Goal: Entertainment & Leisure: Browse casually

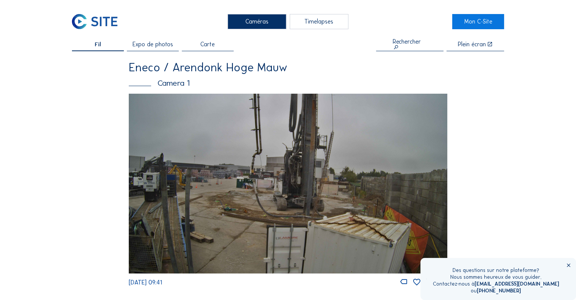
click at [155, 45] on span "Expo de photos" at bounding box center [153, 44] width 41 height 6
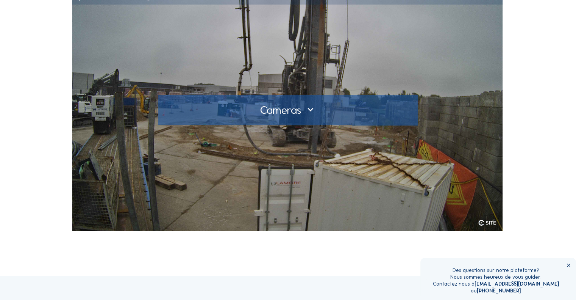
scroll to position [38, 0]
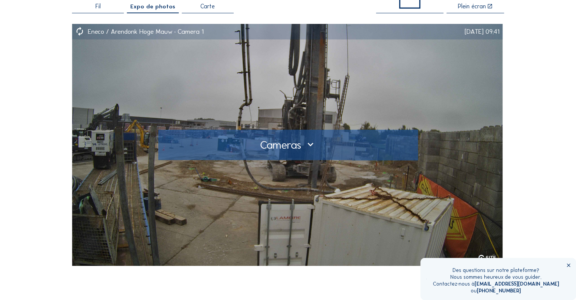
click at [310, 144] on div at bounding box center [288, 145] width 248 height 12
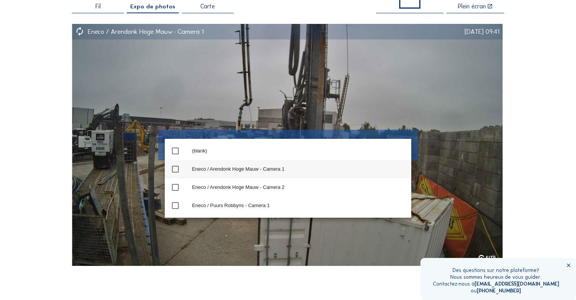
click at [192, 166] on div "Eneco / Arendonk Hoge Mauw - Camera 1" at bounding box center [298, 169] width 213 height 6
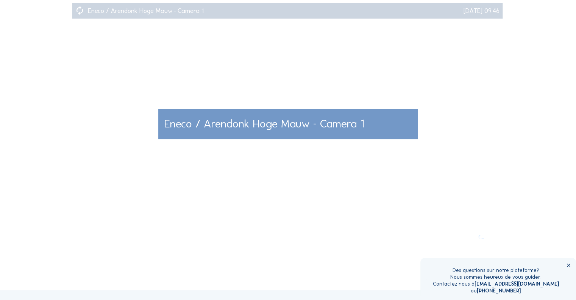
scroll to position [0, 0]
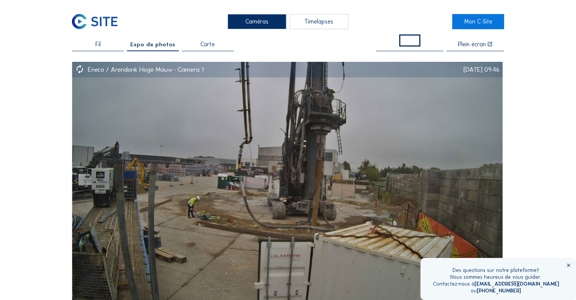
click at [158, 46] on span "Expo de photos" at bounding box center [152, 44] width 45 height 6
click at [156, 48] on div "Expo de photos" at bounding box center [153, 46] width 52 height 10
click at [158, 45] on span "Expo de photos" at bounding box center [152, 44] width 45 height 6
drag, startPoint x: 94, startPoint y: 45, endPoint x: 98, endPoint y: 45, distance: 4.2
click at [95, 45] on div "Fil" at bounding box center [98, 46] width 52 height 10
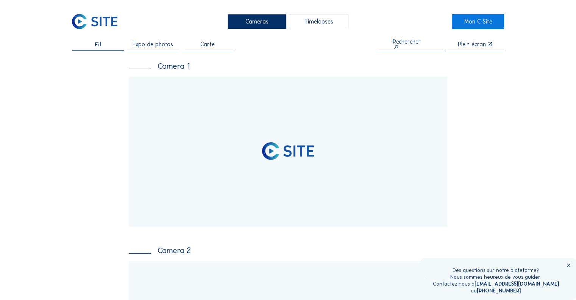
click at [150, 44] on span "Expo de photos" at bounding box center [153, 44] width 41 height 6
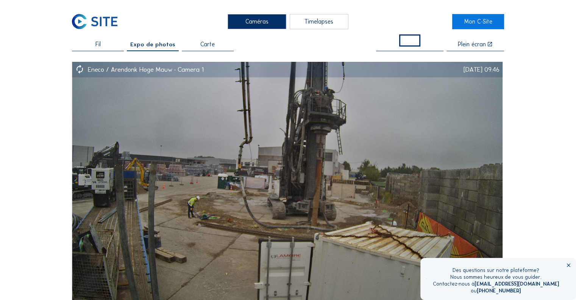
click at [109, 45] on div "Fil" at bounding box center [98, 46] width 52 height 10
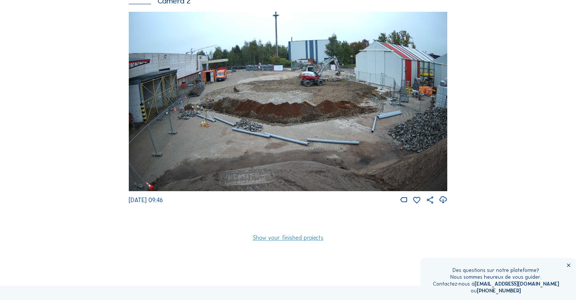
scroll to position [289, 0]
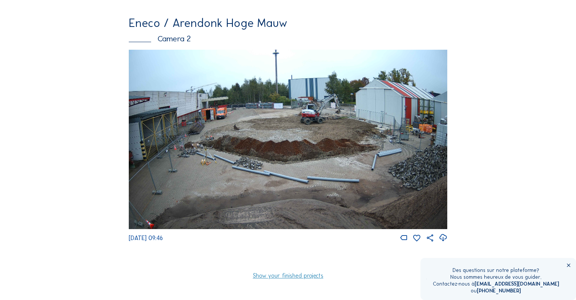
click at [287, 134] on img at bounding box center [288, 139] width 319 height 179
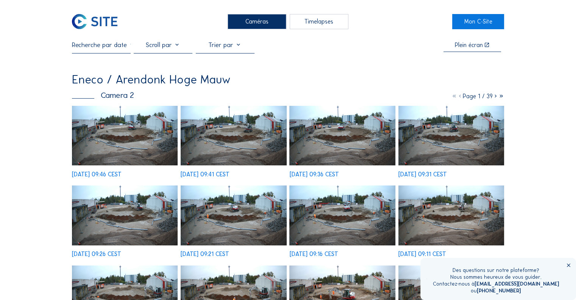
click at [134, 132] on img at bounding box center [125, 135] width 106 height 59
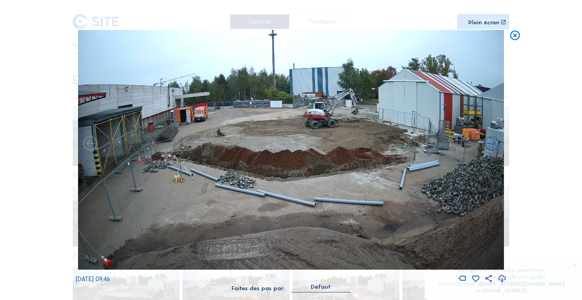
click at [502, 278] on icon at bounding box center [501, 278] width 9 height 11
click at [516, 32] on icon at bounding box center [515, 36] width 12 height 12
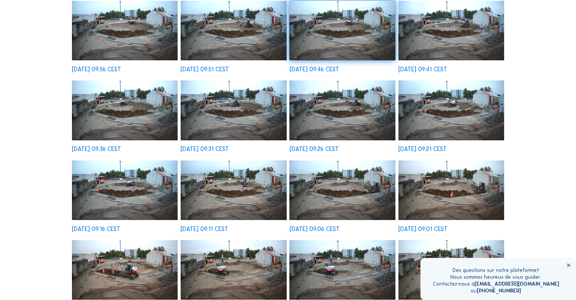
scroll to position [294, 0]
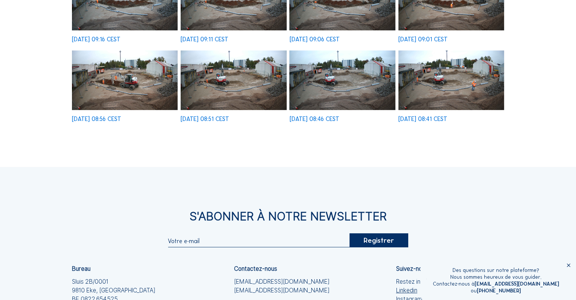
click at [441, 89] on img at bounding box center [452, 79] width 106 height 59
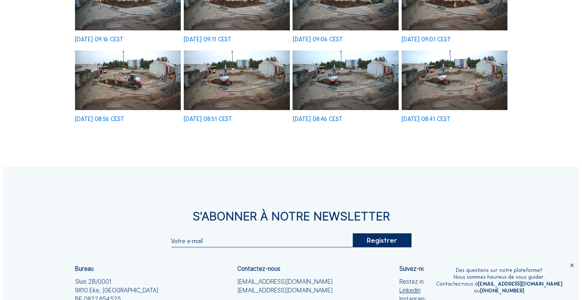
scroll to position [296, 0]
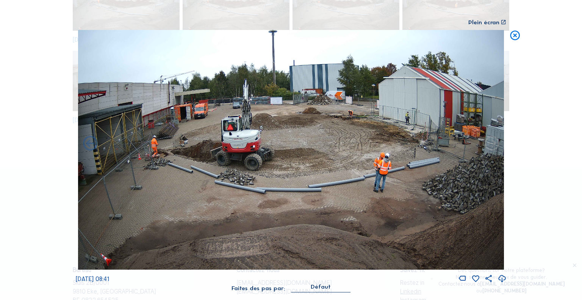
click at [517, 37] on icon at bounding box center [515, 36] width 12 height 12
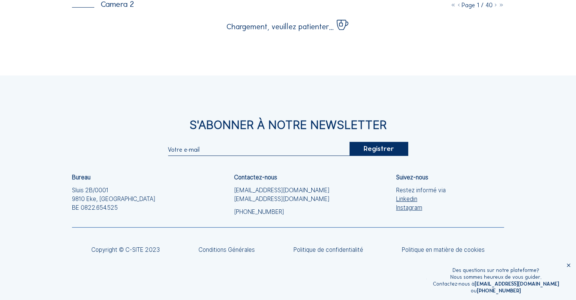
scroll to position [67, 0]
